Goal: Information Seeking & Learning: Learn about a topic

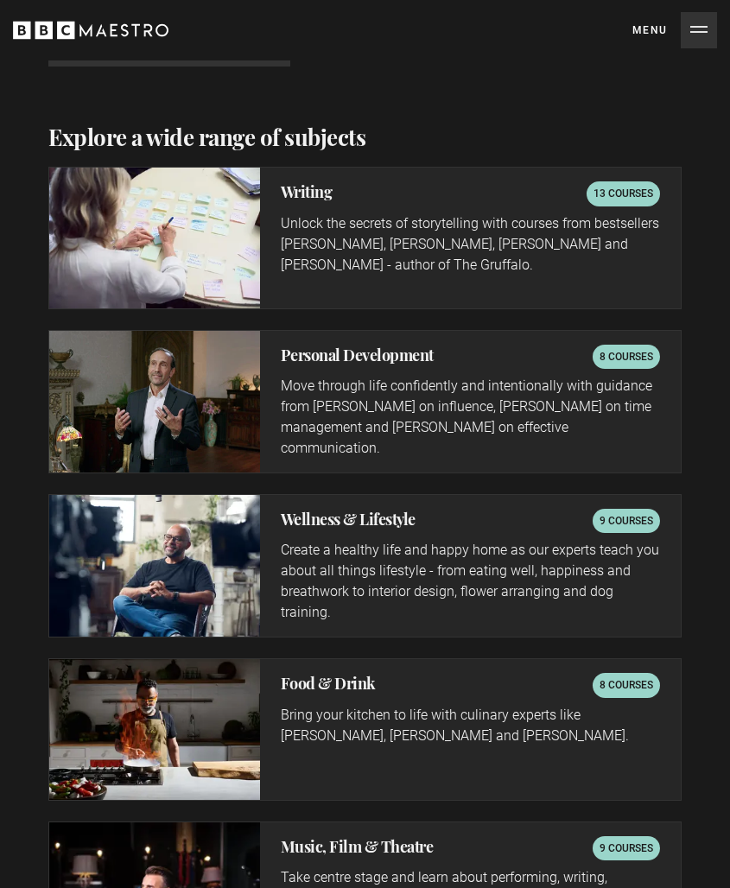
scroll to position [3053, 0]
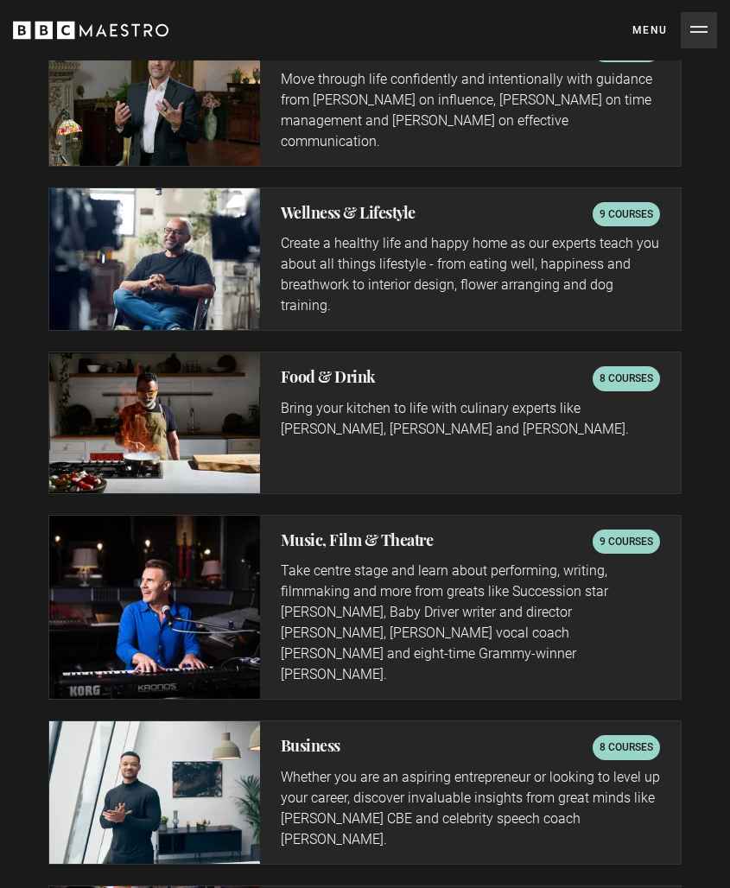
click at [237, 379] on img at bounding box center [154, 422] width 211 height 140
click at [631, 370] on p "8 courses" at bounding box center [626, 378] width 54 height 17
click at [343, 366] on h2 "Food & Drink" at bounding box center [328, 376] width 95 height 21
click at [332, 366] on h2 "Food & Drink" at bounding box center [328, 376] width 95 height 21
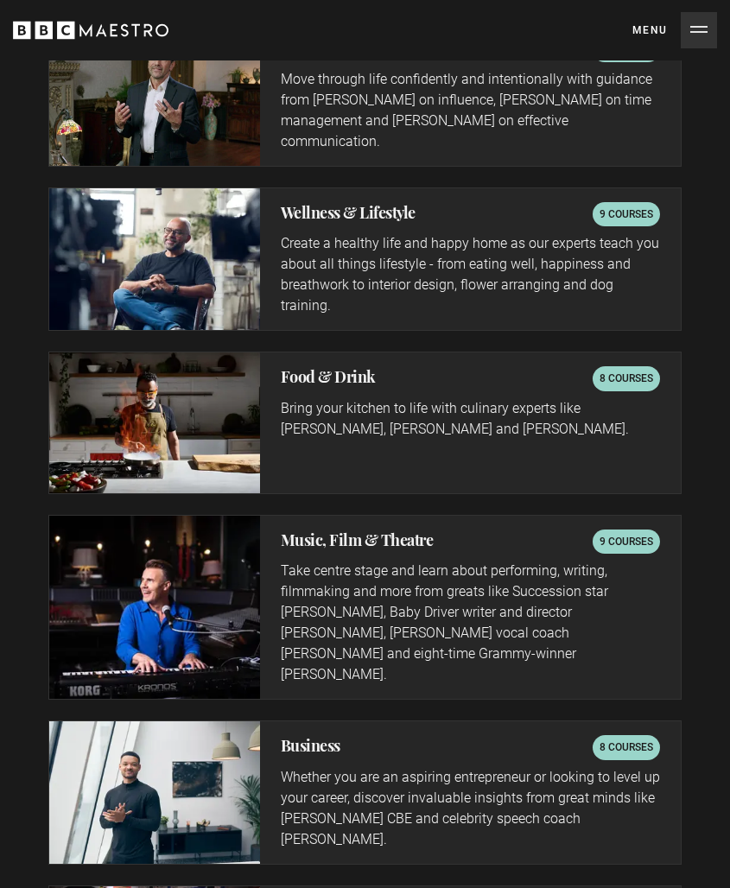
scroll to position [0, 331]
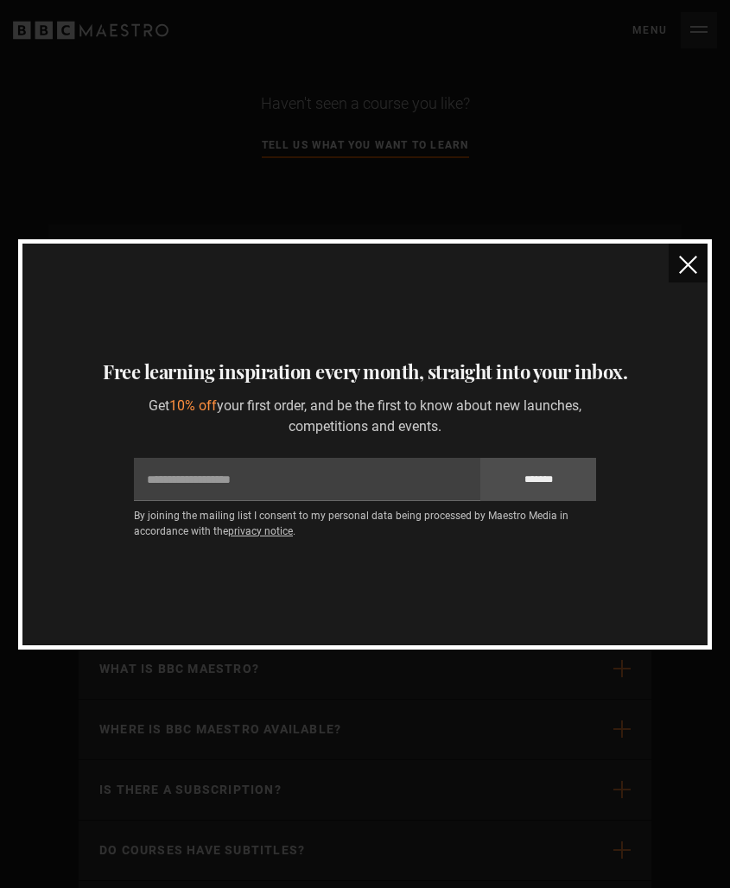
scroll to position [9934, 0]
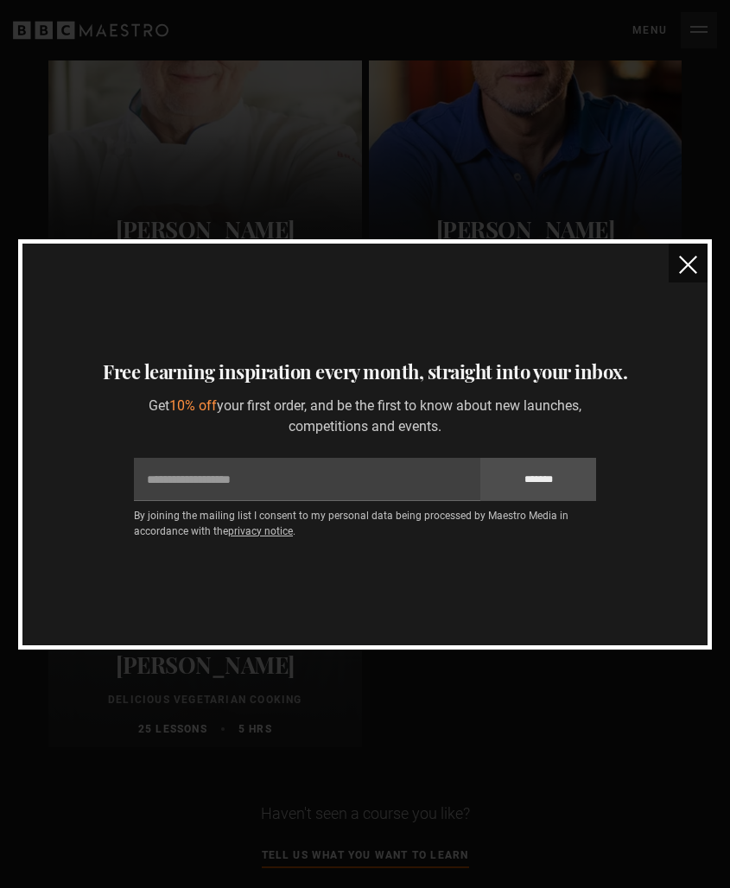
click at [693, 263] on img "close" at bounding box center [688, 265] width 18 height 18
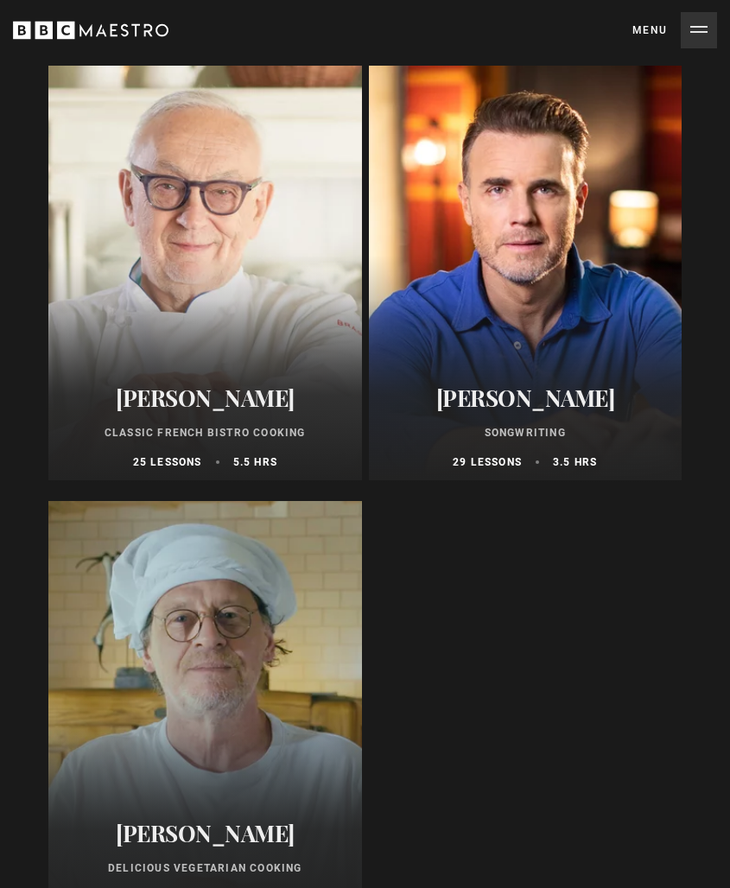
scroll to position [9956, 0]
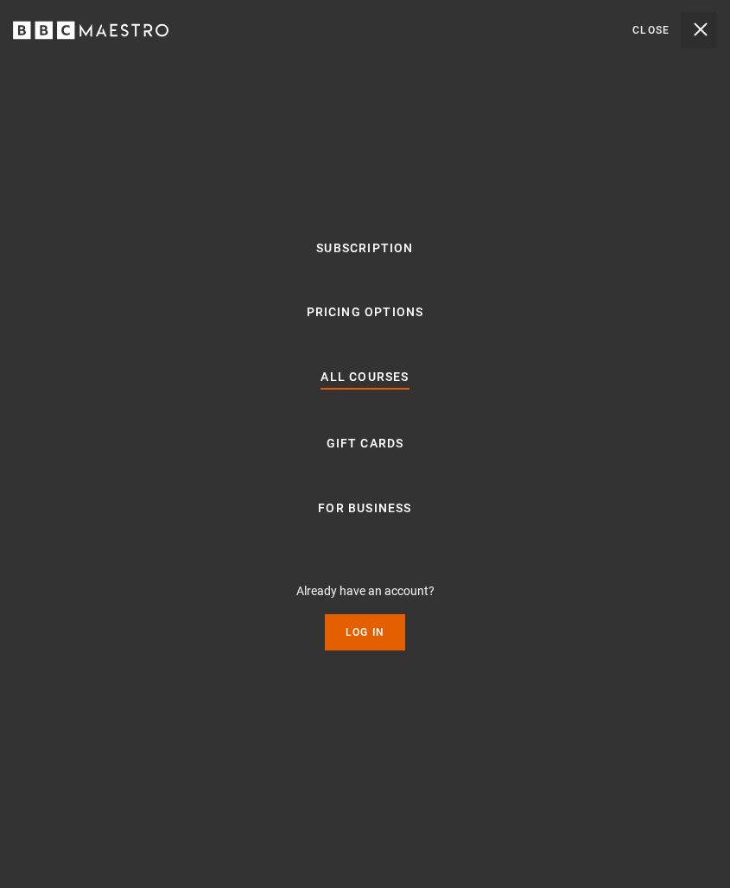
click at [701, 36] on button "Menu Close" at bounding box center [674, 30] width 85 height 36
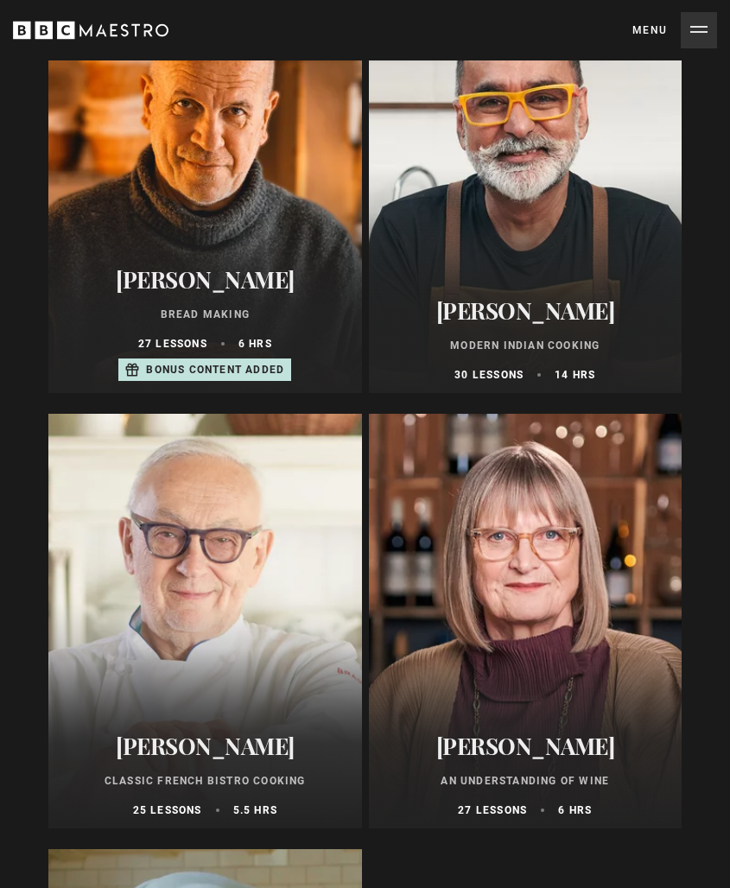
scroll to position [1005, 0]
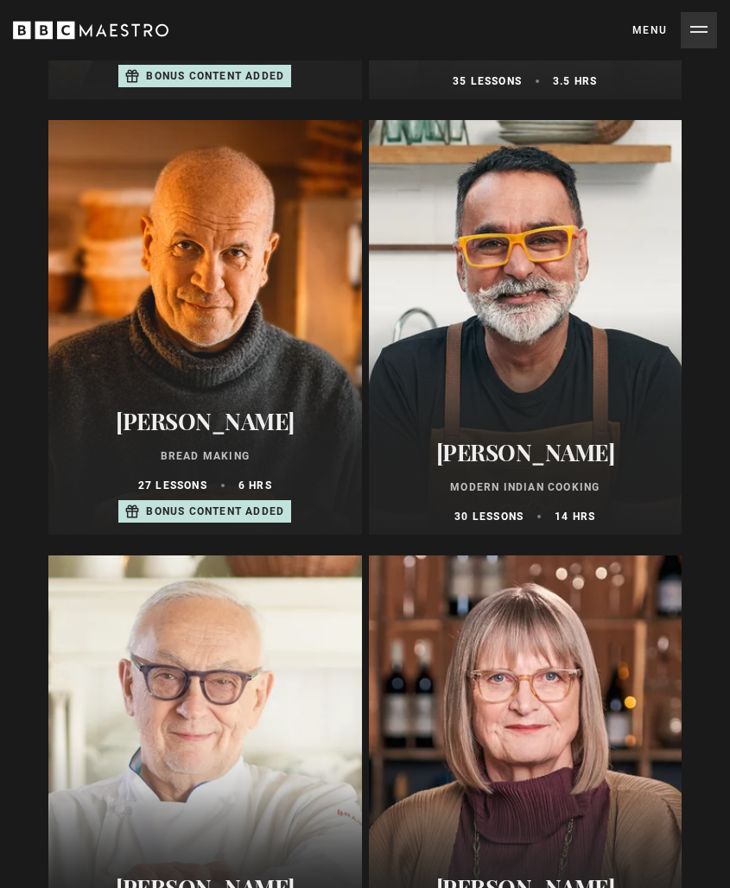
click at [470, 312] on div at bounding box center [526, 327] width 314 height 415
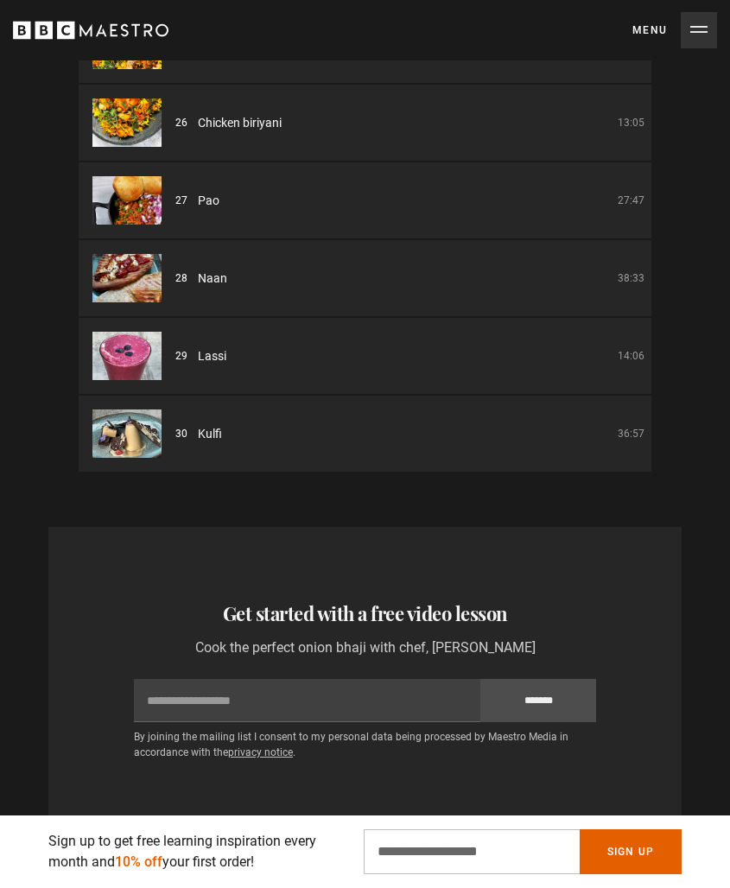
scroll to position [2632, 0]
